Goal: Task Accomplishment & Management: Complete application form

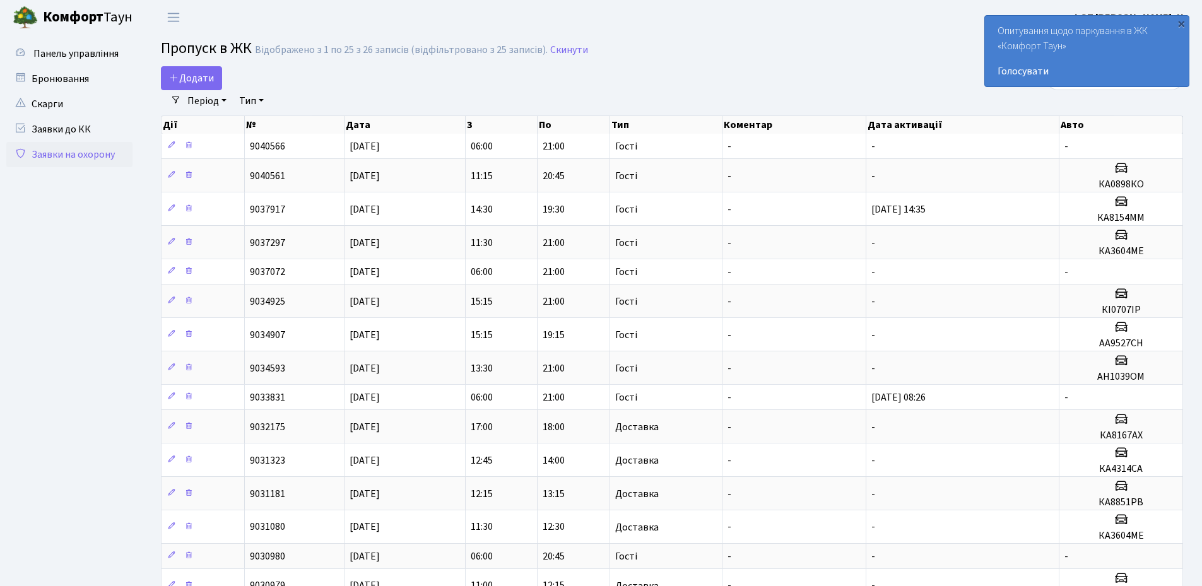
select select "25"
click at [196, 84] on span "Додати" at bounding box center [191, 78] width 45 height 14
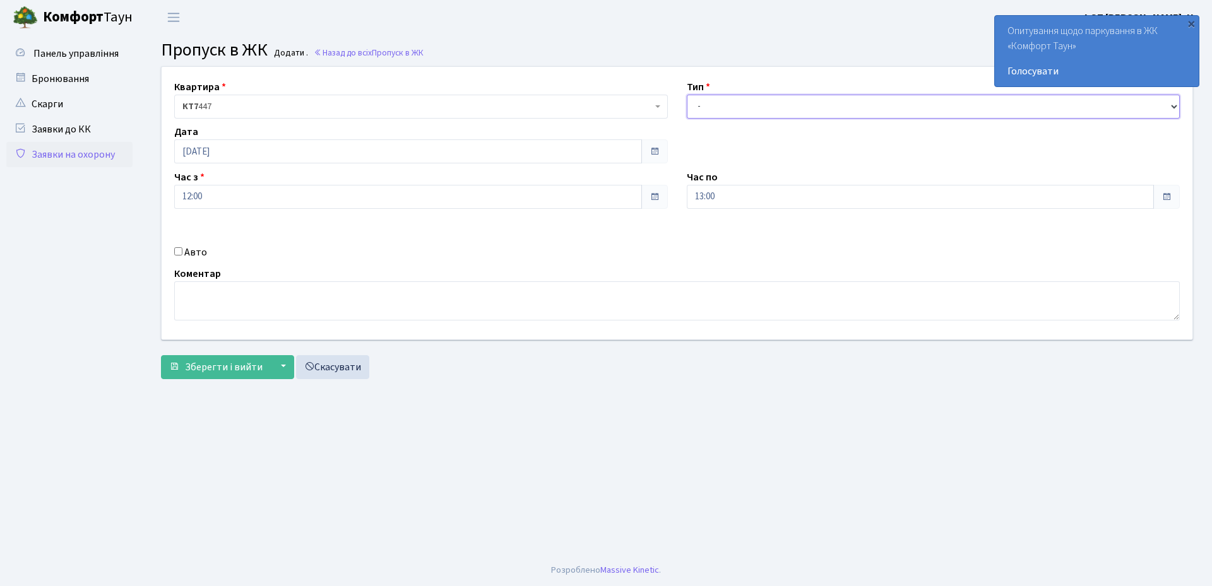
click at [721, 103] on select "- Доставка Таксі Гості Сервіс" at bounding box center [933, 107] width 493 height 24
select select "1"
click at [687, 95] on select "- Доставка Таксі Гості Сервіс" at bounding box center [933, 107] width 493 height 24
click at [175, 253] on input "Авто" at bounding box center [178, 251] width 8 height 8
checkbox input "true"
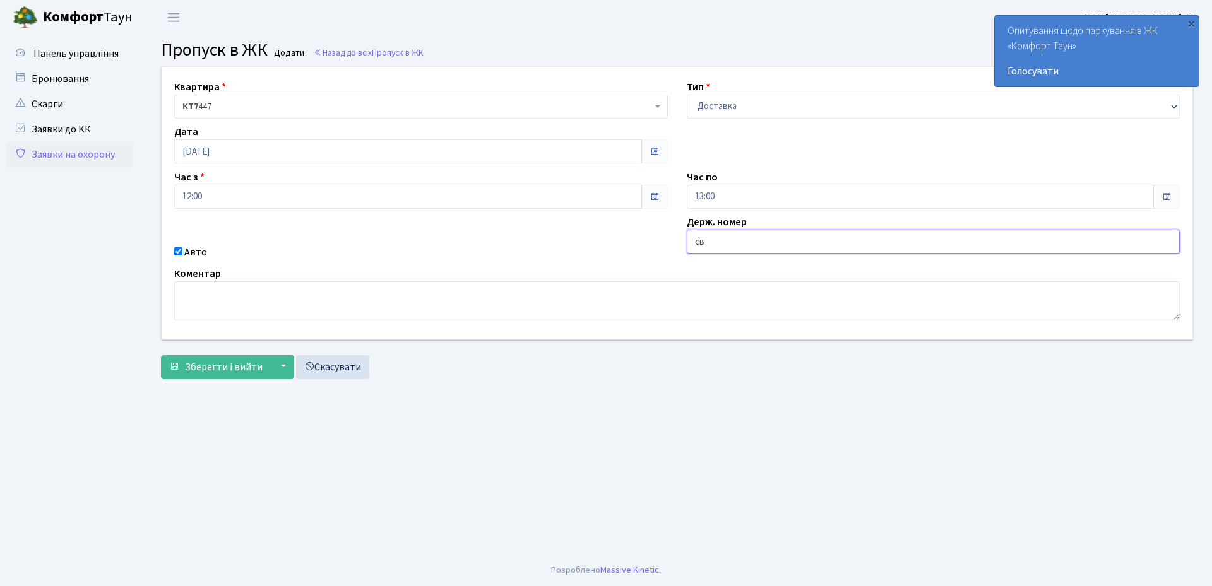
type input "СВ5203СВ"
click at [231, 368] on span "Зберегти і вийти" at bounding box center [224, 367] width 78 height 14
click at [565, 441] on main "Admin Пропуск в ЖК Додати Пропуск в ЖК Додати . Назад до всіх Пропуск в ЖК Квар…" at bounding box center [677, 295] width 1070 height 520
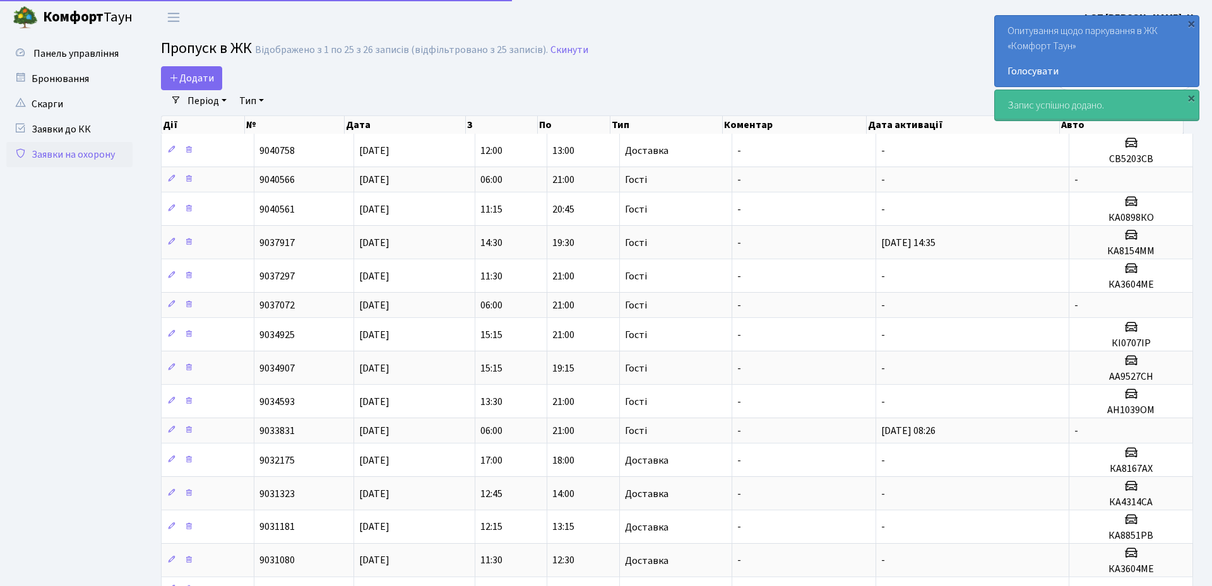
select select "25"
